Goal: Transaction & Acquisition: Purchase product/service

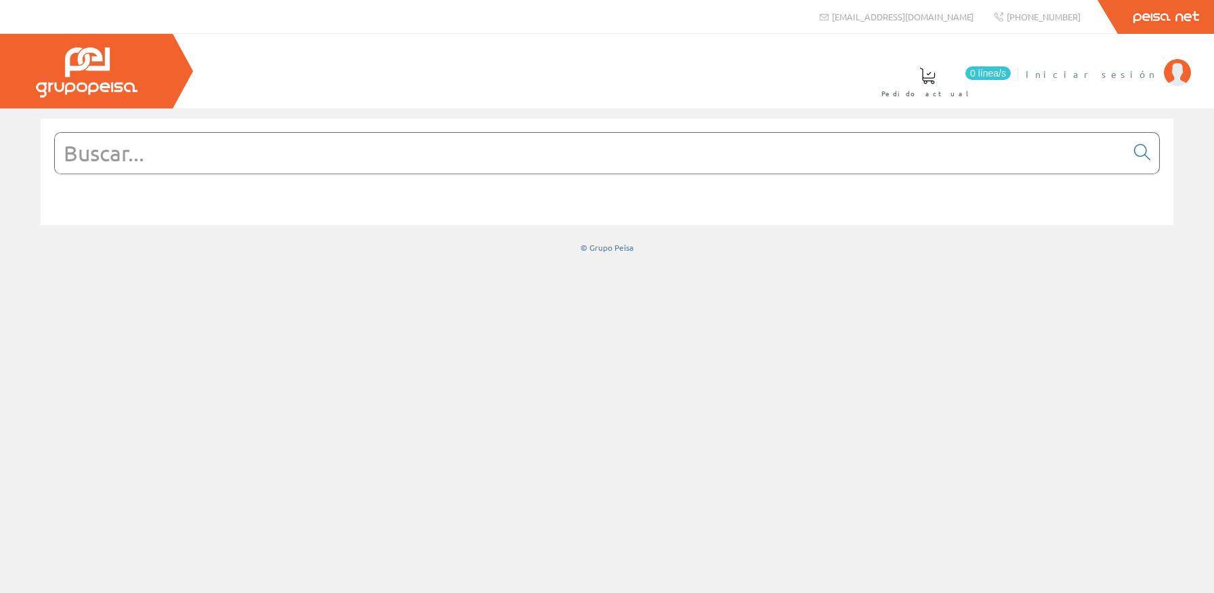
click at [1140, 73] on span "Iniciar sesión" at bounding box center [1091, 74] width 131 height 14
click at [520, 170] on input "text" at bounding box center [590, 153] width 1071 height 41
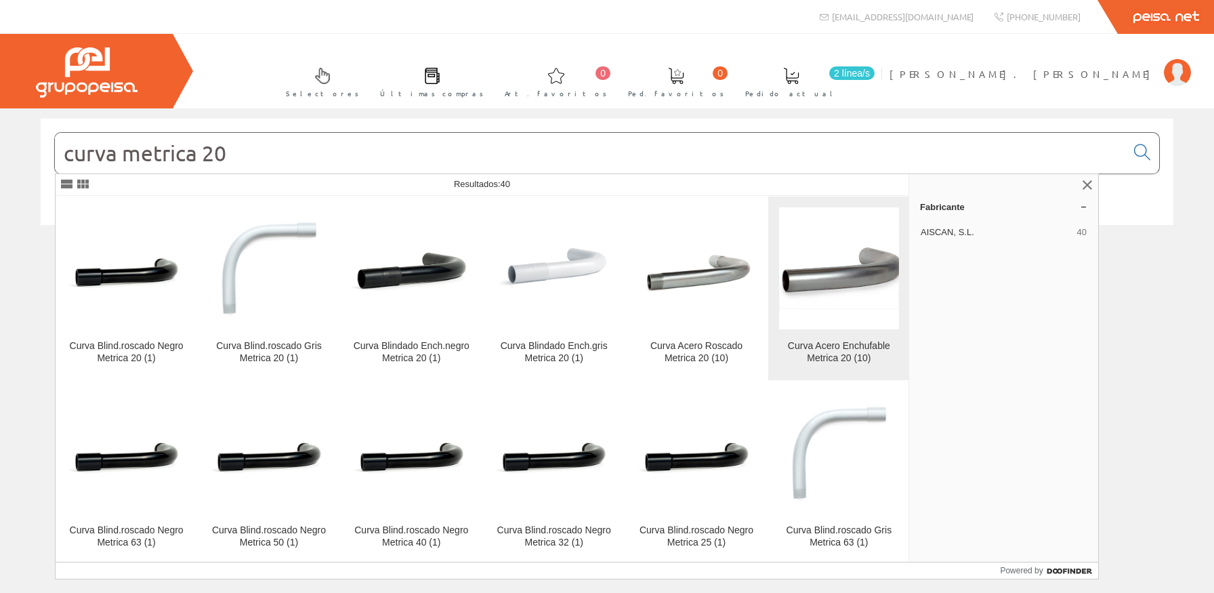
type input "curva metrica 20"
click at [888, 270] on link "Curva Acero Enchufable Metrica 20 (10)" at bounding box center [839, 289] width 142 height 184
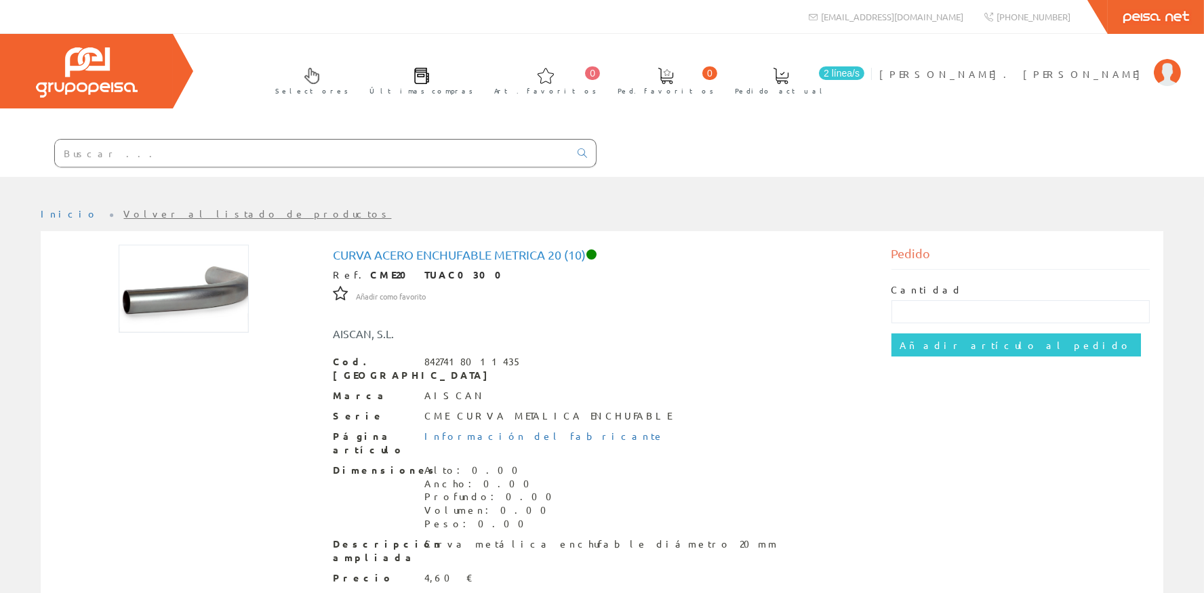
scroll to position [96, 0]
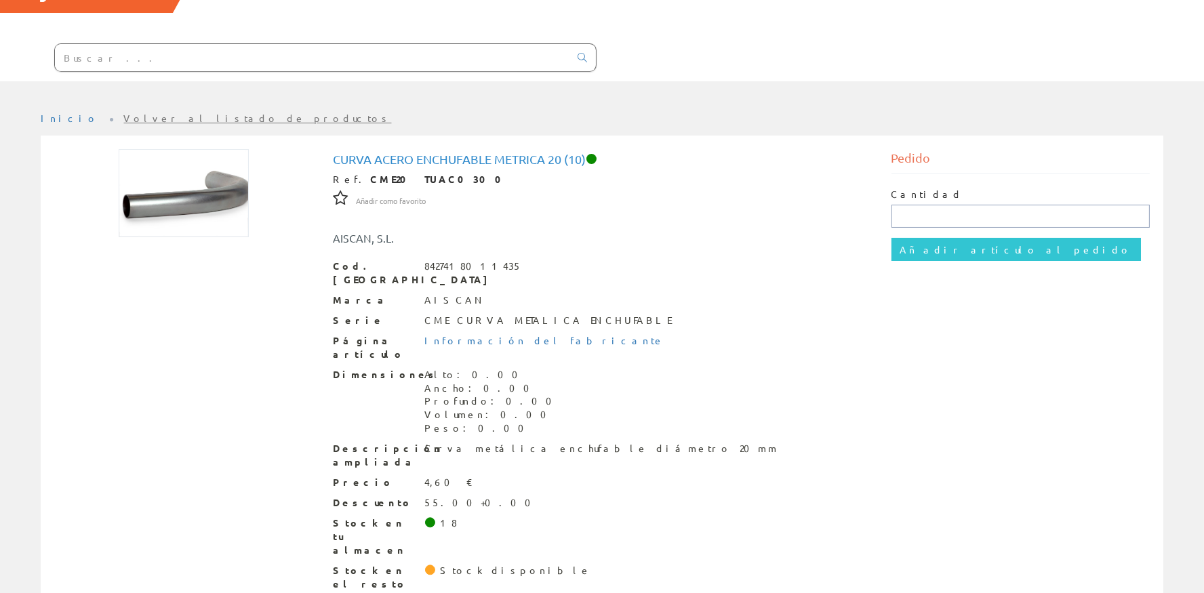
click at [935, 209] on input "text" at bounding box center [1020, 216] width 259 height 23
type input "5"
click at [930, 239] on input "Añadir artículo al pedido" at bounding box center [1015, 249] width 249 height 23
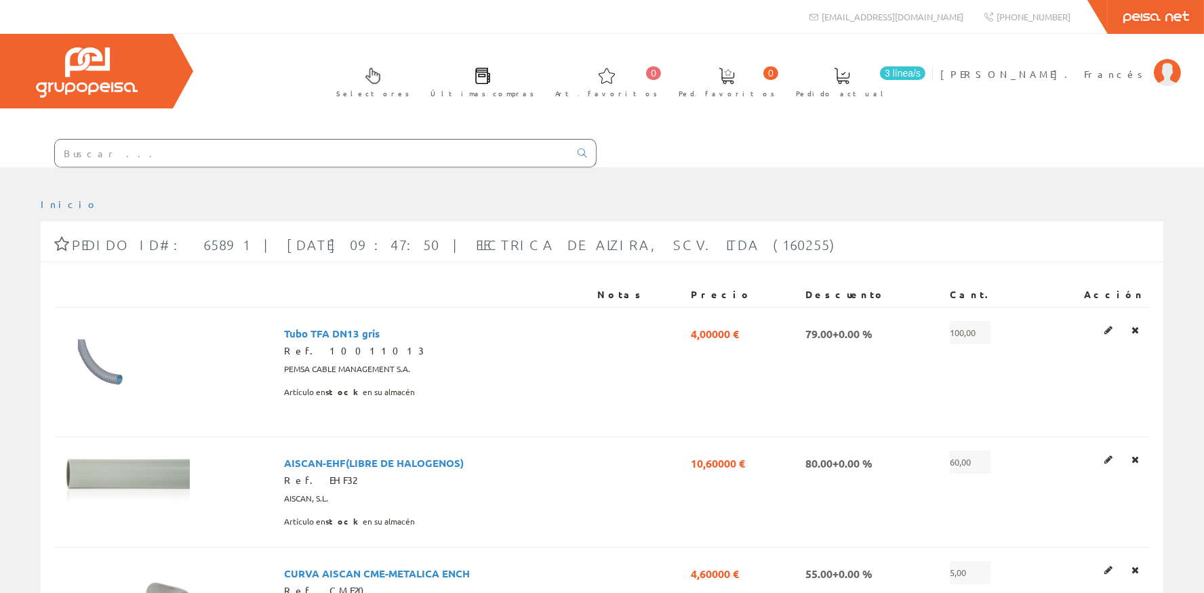
click at [299, 148] on input "text" at bounding box center [312, 153] width 514 height 27
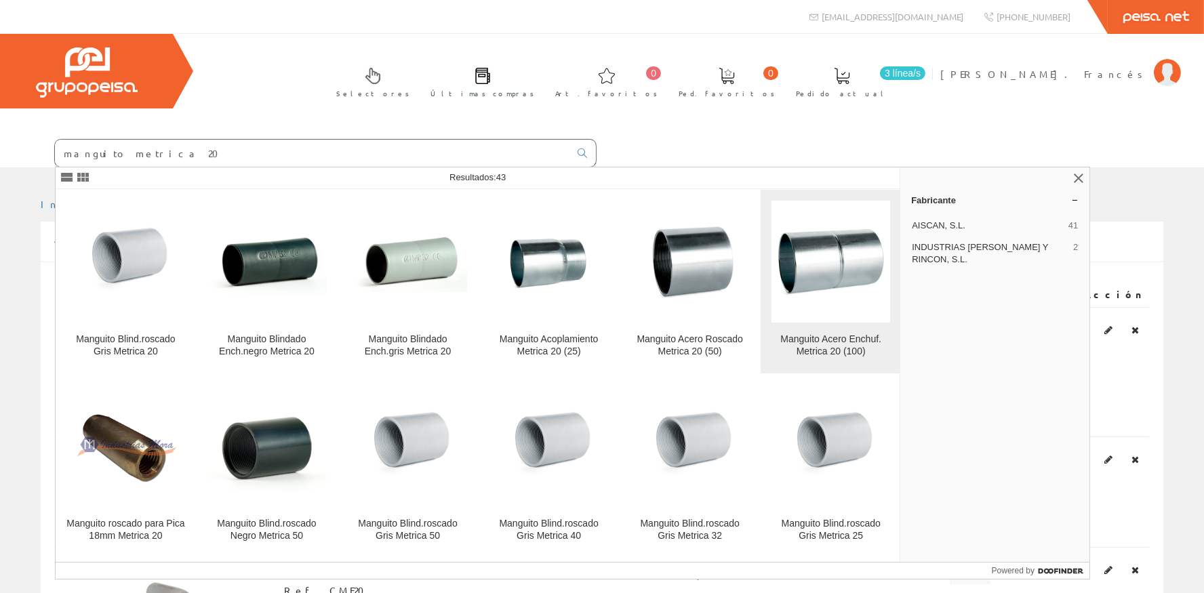
type input "manguito metrica 20"
click at [837, 267] on img at bounding box center [830, 261] width 119 height 79
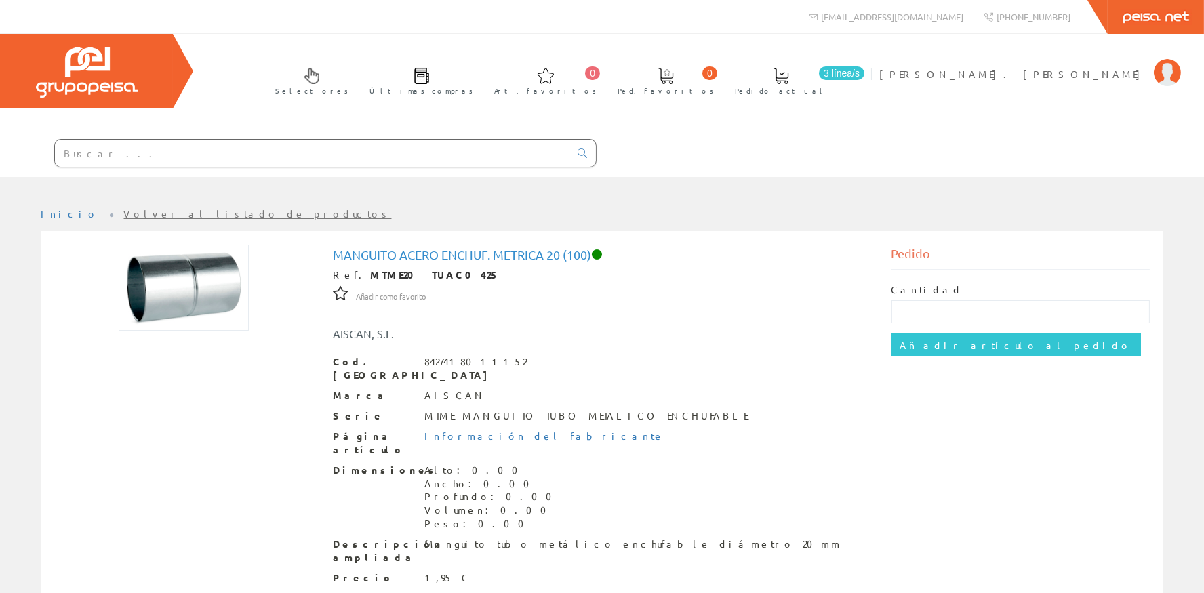
scroll to position [96, 0]
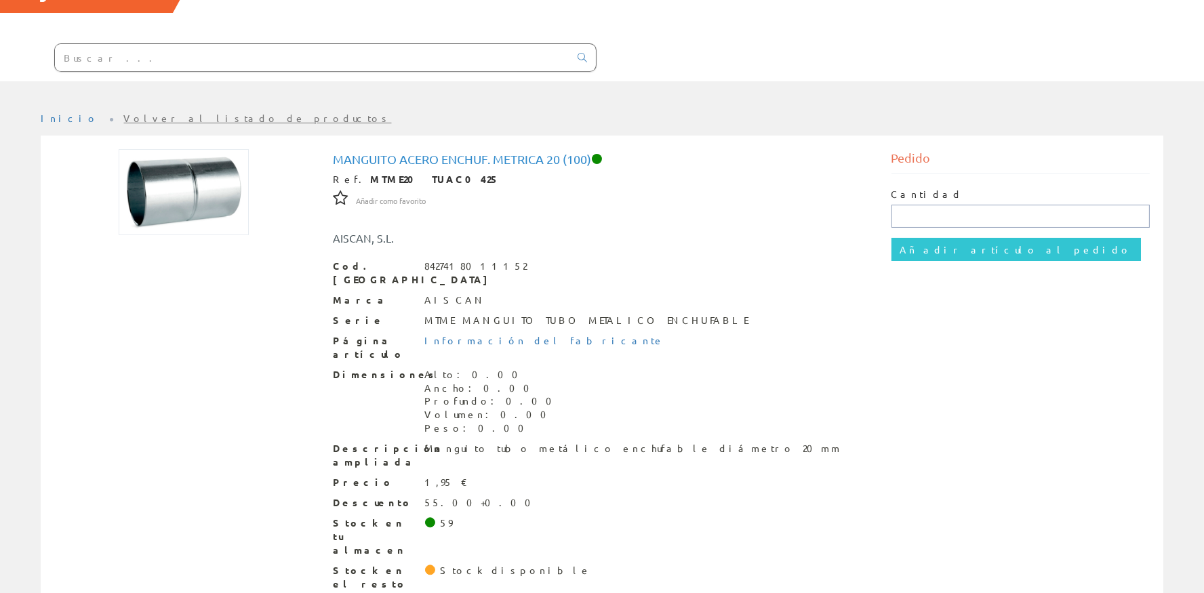
click at [917, 215] on input "text" at bounding box center [1020, 216] width 259 height 23
type input "15"
click at [922, 241] on input "Añadir artículo al pedido" at bounding box center [1015, 249] width 249 height 23
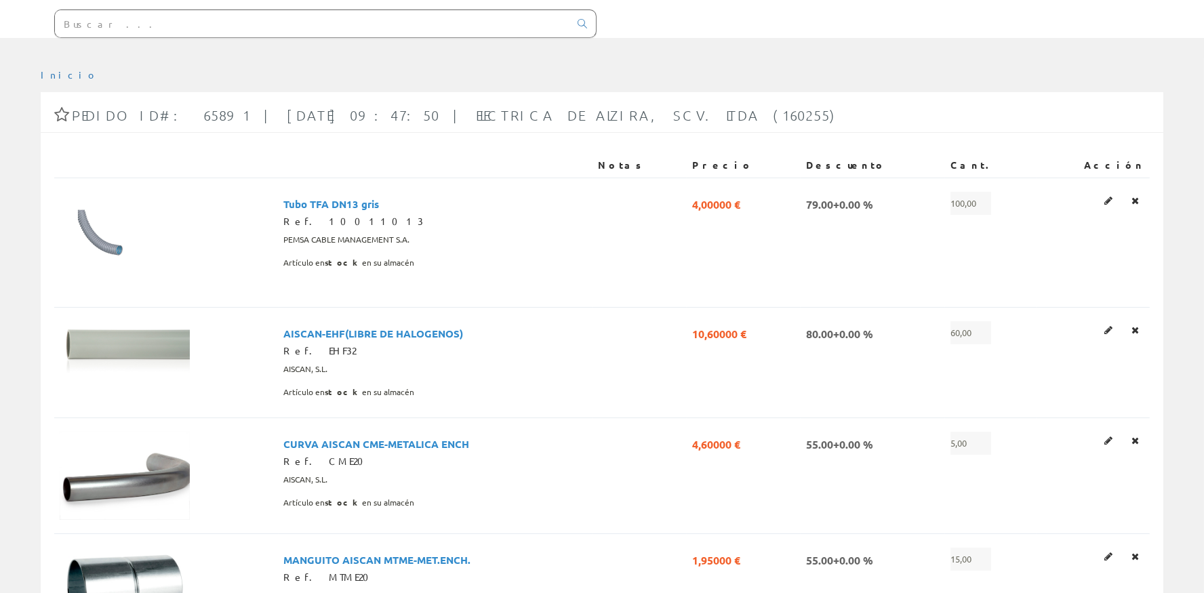
scroll to position [182, 0]
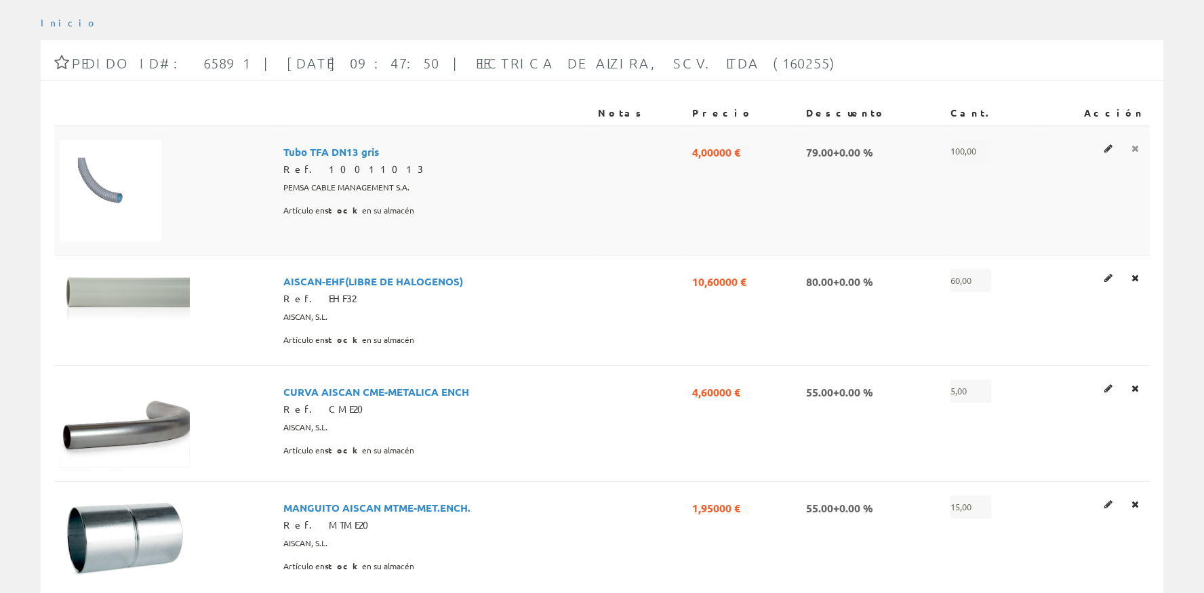
click at [1131, 148] on link at bounding box center [1135, 149] width 16 height 18
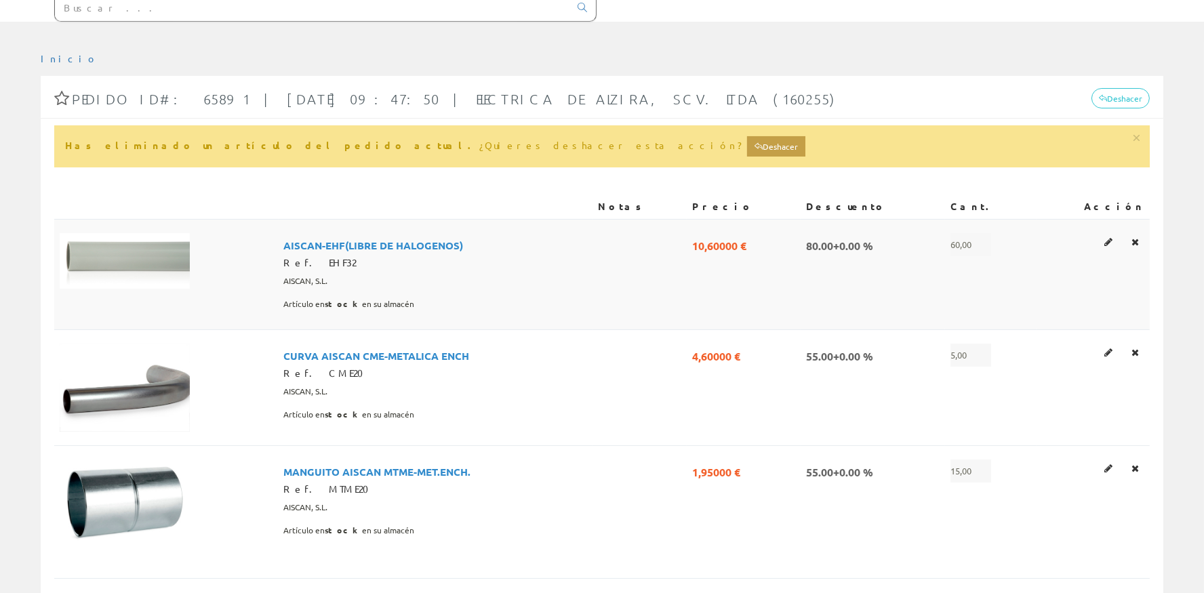
scroll to position [182, 0]
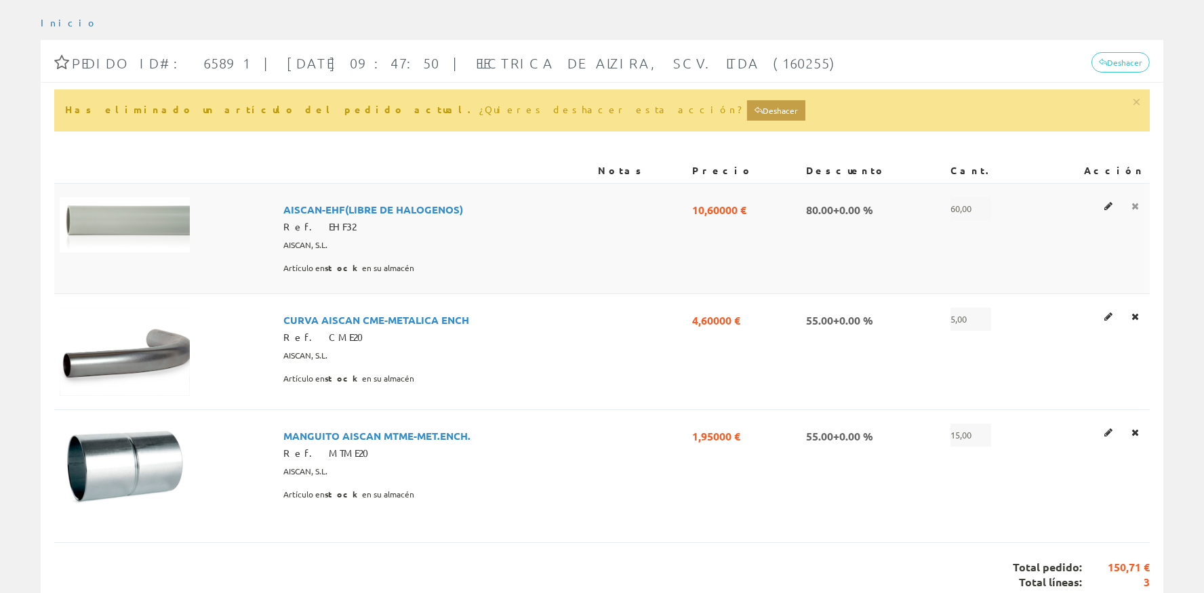
click at [1139, 208] on link at bounding box center [1135, 206] width 16 height 18
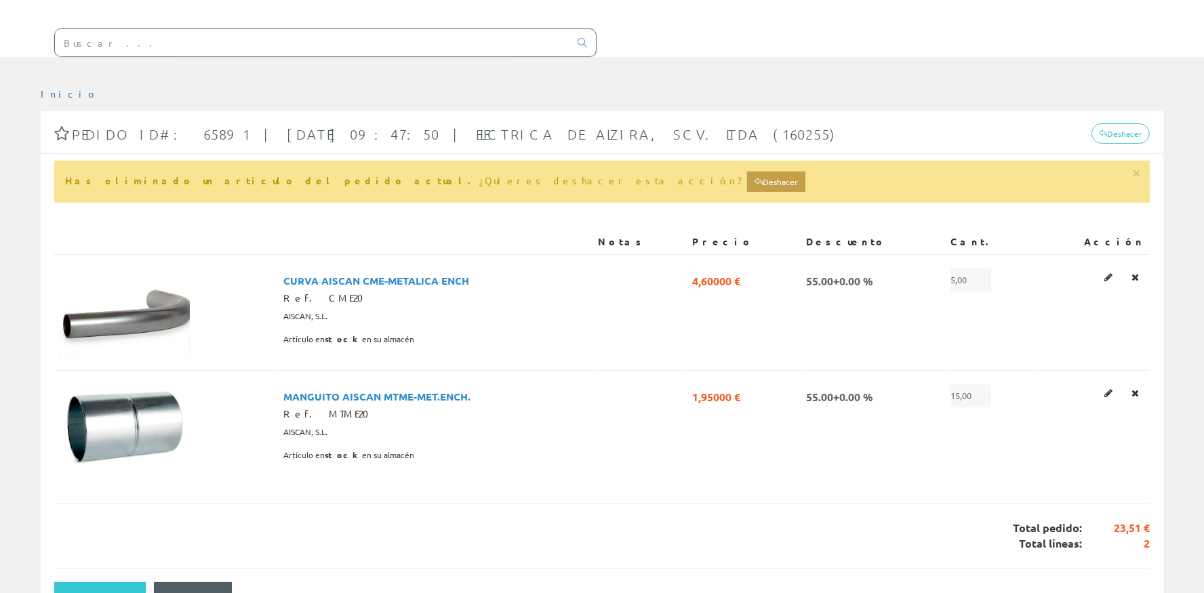
scroll to position [121, 0]
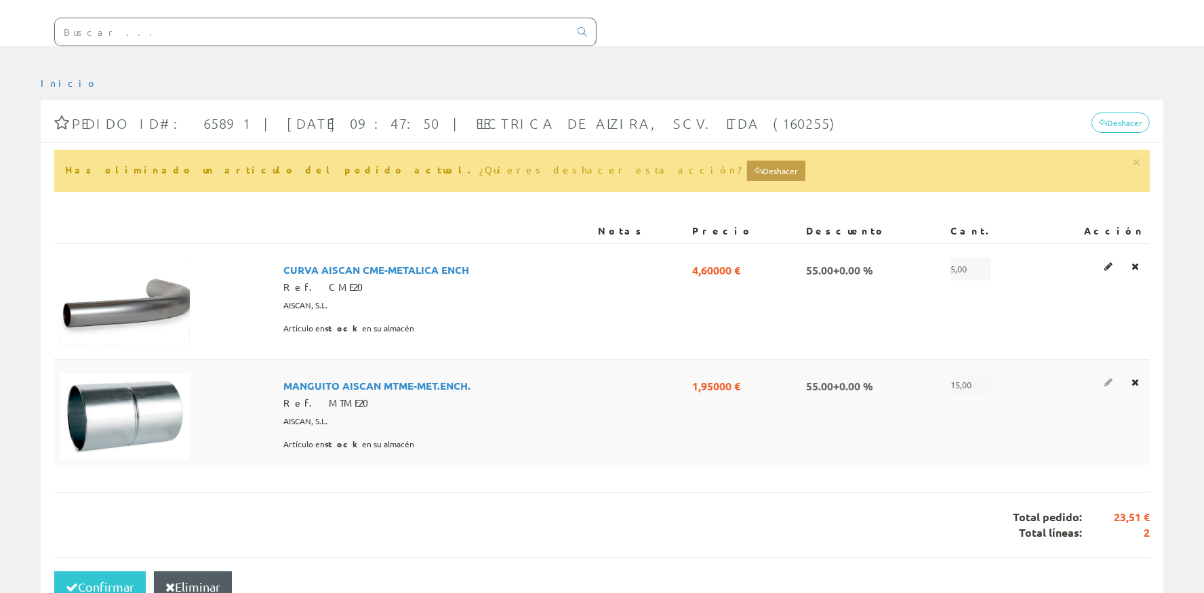
click at [1109, 385] on link at bounding box center [1108, 382] width 16 height 18
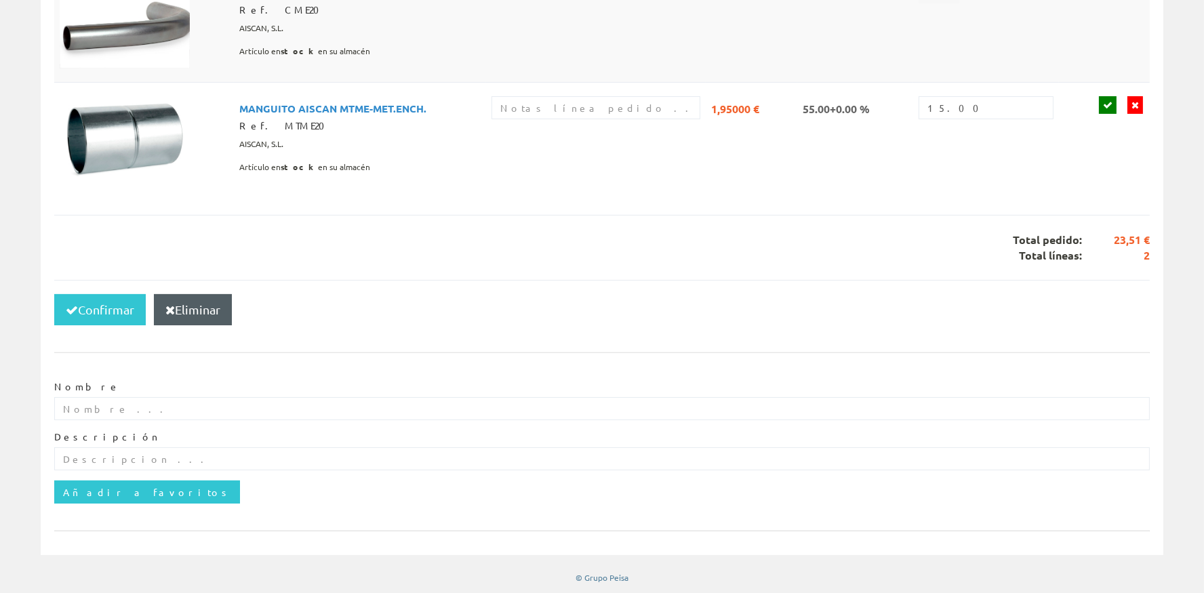
scroll to position [159, 0]
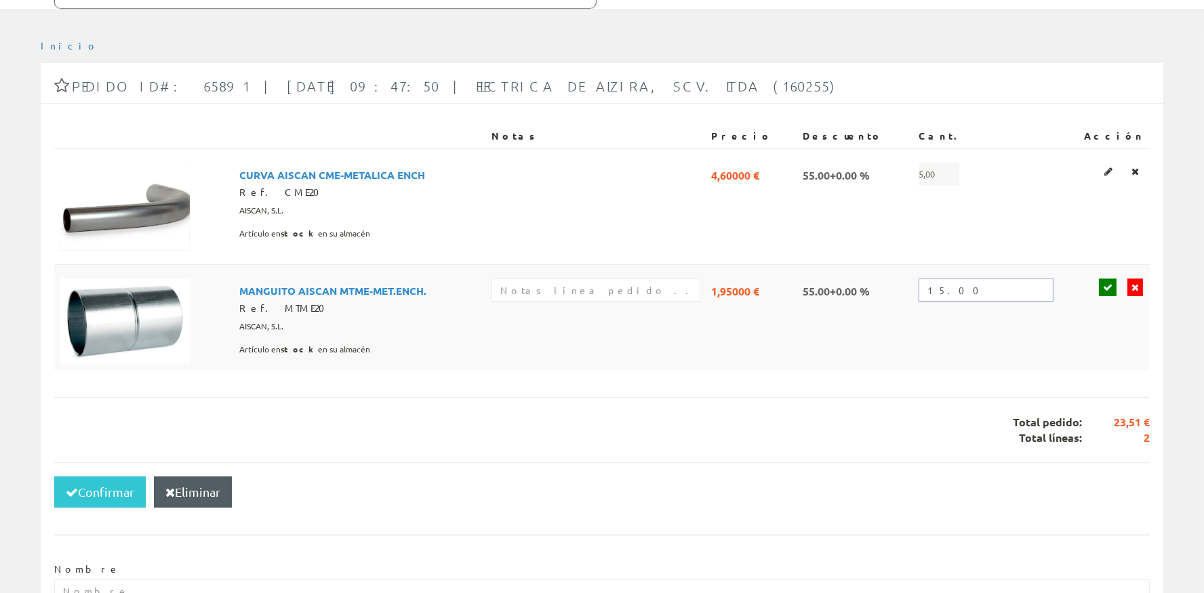
drag, startPoint x: 1006, startPoint y: 294, endPoint x: 700, endPoint y: 317, distance: 306.5
click at [918, 302] on input "15.00" at bounding box center [985, 290] width 135 height 23
type input "20"
click at [1112, 287] on icon at bounding box center [1107, 287] width 9 height 9
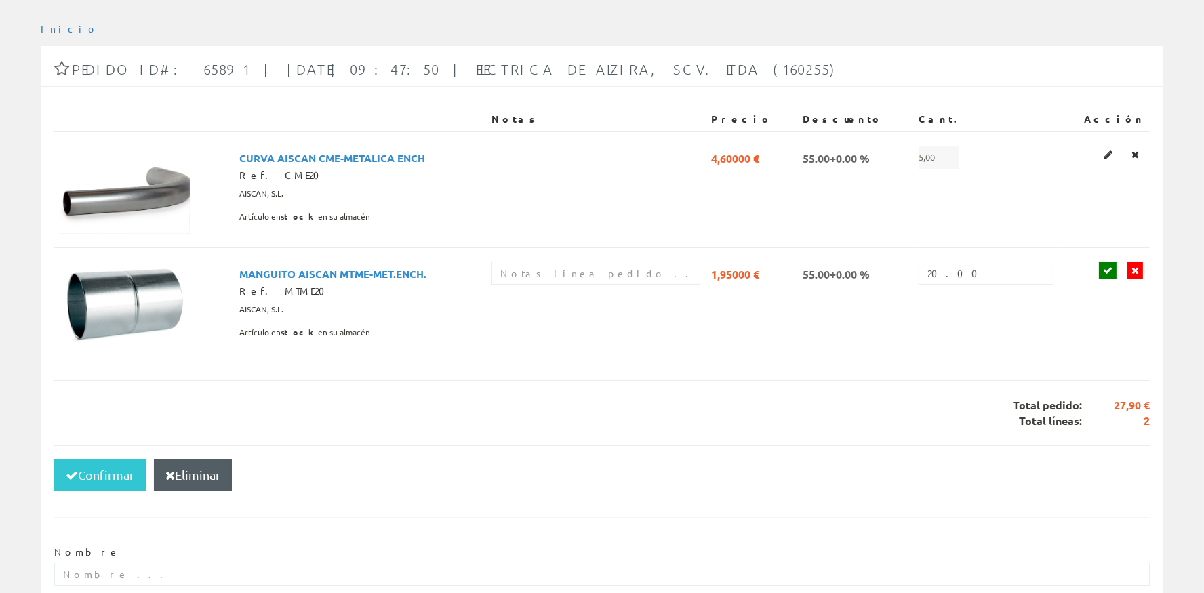
scroll to position [159, 0]
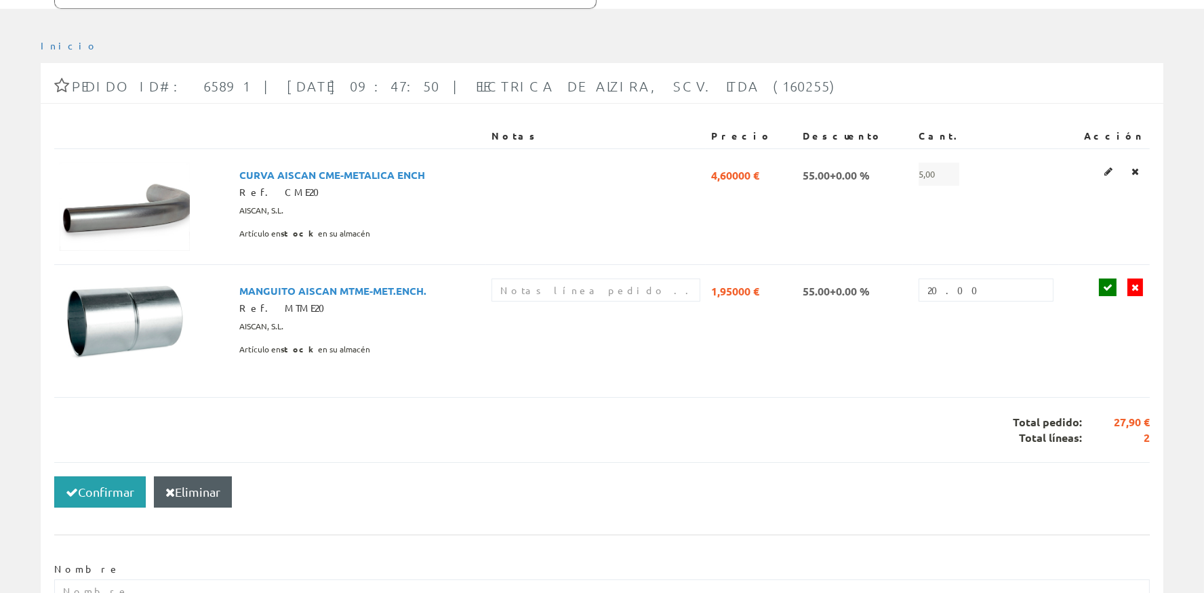
click at [100, 488] on button "Confirmar" at bounding box center [99, 491] width 91 height 31
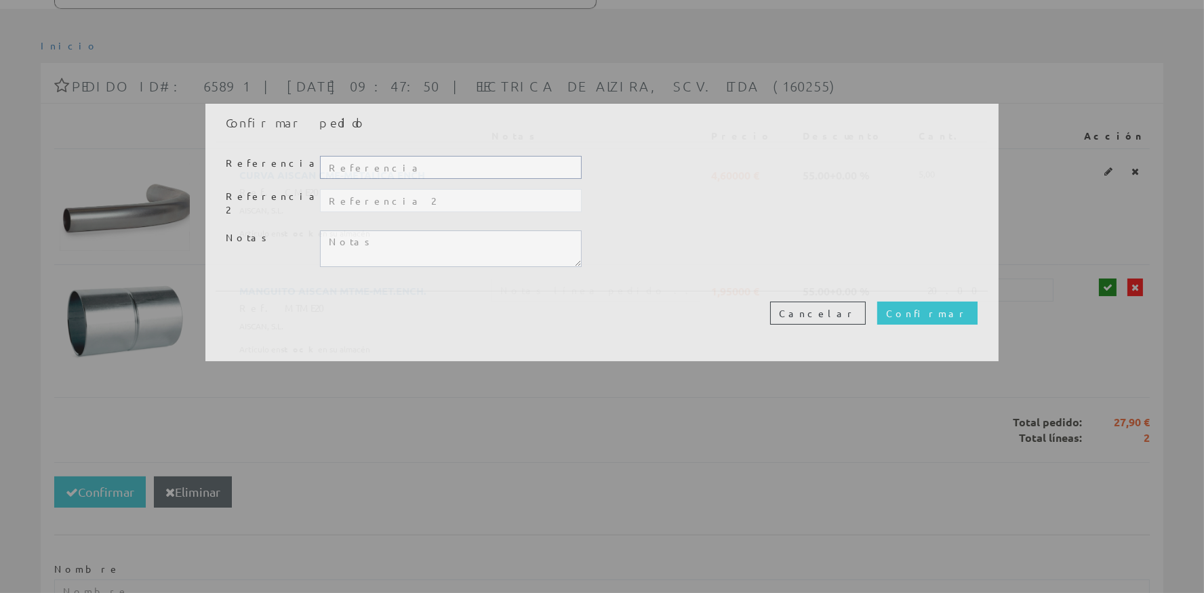
click at [441, 165] on input "text" at bounding box center [451, 167] width 262 height 23
type input "20425"
click at [979, 300] on div "Cancelar Confirmar" at bounding box center [602, 313] width 772 height 44
click at [975, 302] on input "Confirmar" at bounding box center [927, 313] width 100 height 23
click at [865, 308] on button "Cancelar" at bounding box center [818, 313] width 96 height 23
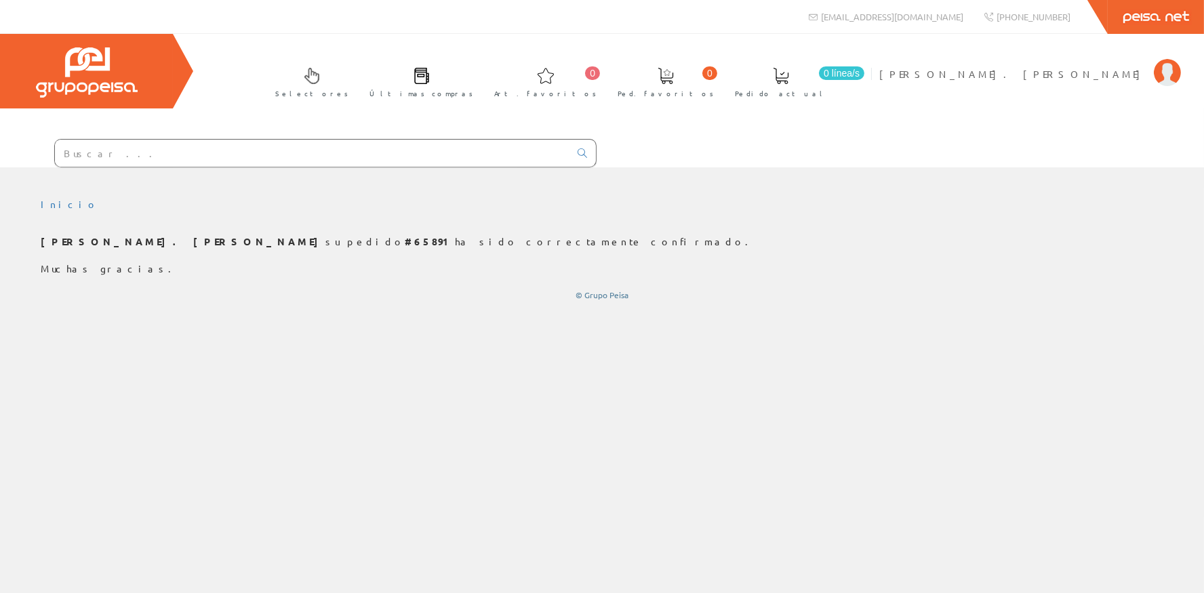
click at [1106, 54] on div "Selectores Últimas compras 0 0" at bounding box center [602, 101] width 1204 height 134
click at [1108, 69] on span "[PERSON_NAME]. [PERSON_NAME]" at bounding box center [1013, 74] width 268 height 14
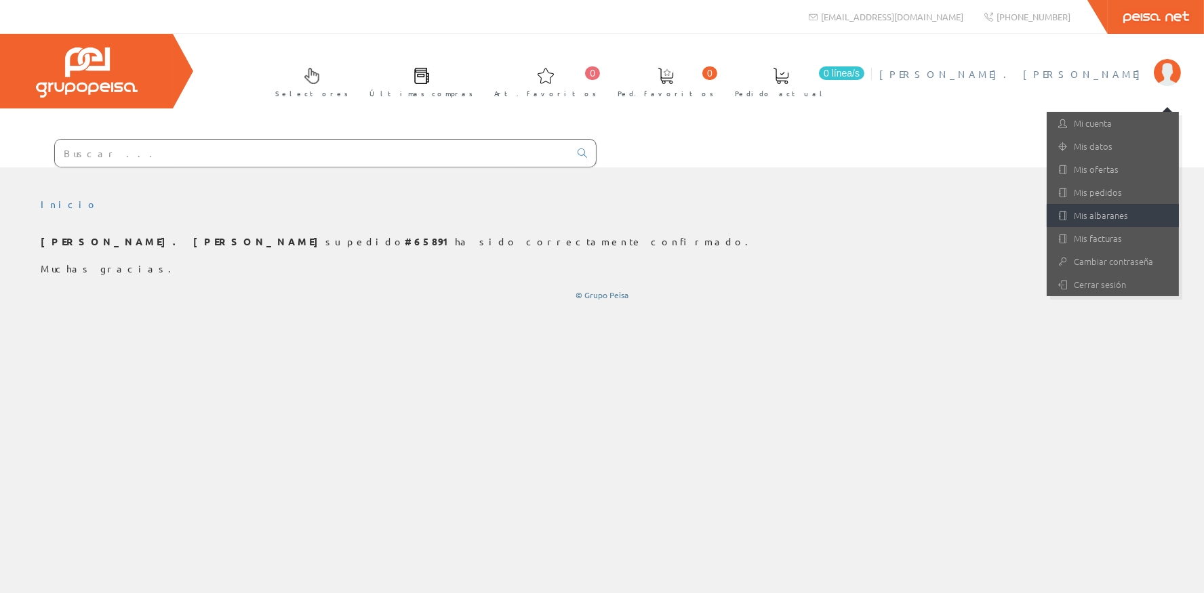
click at [1125, 223] on link "Mis albaranes" at bounding box center [1112, 215] width 132 height 23
